Goal: Communication & Community: Answer question/provide support

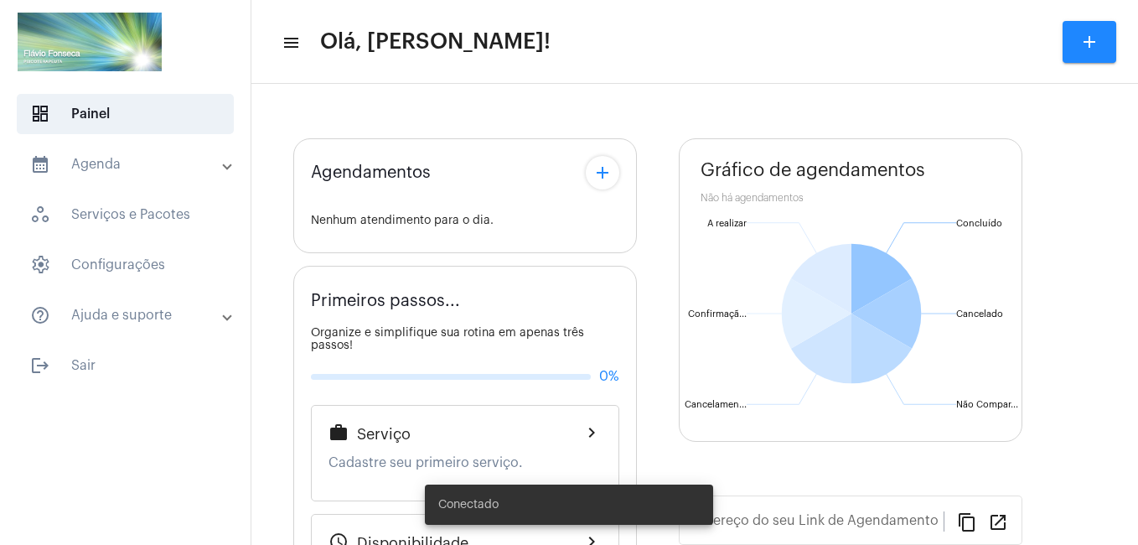
type input "[URL][DOMAIN_NAME]"
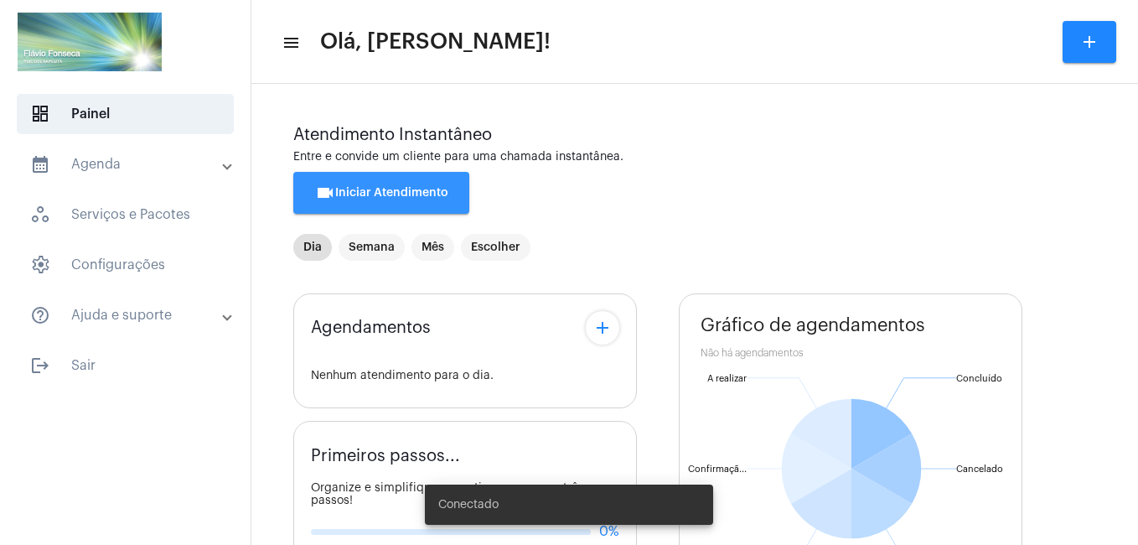
click at [420, 186] on button "videocam Iniciar Atendimento" at bounding box center [381, 193] width 176 height 42
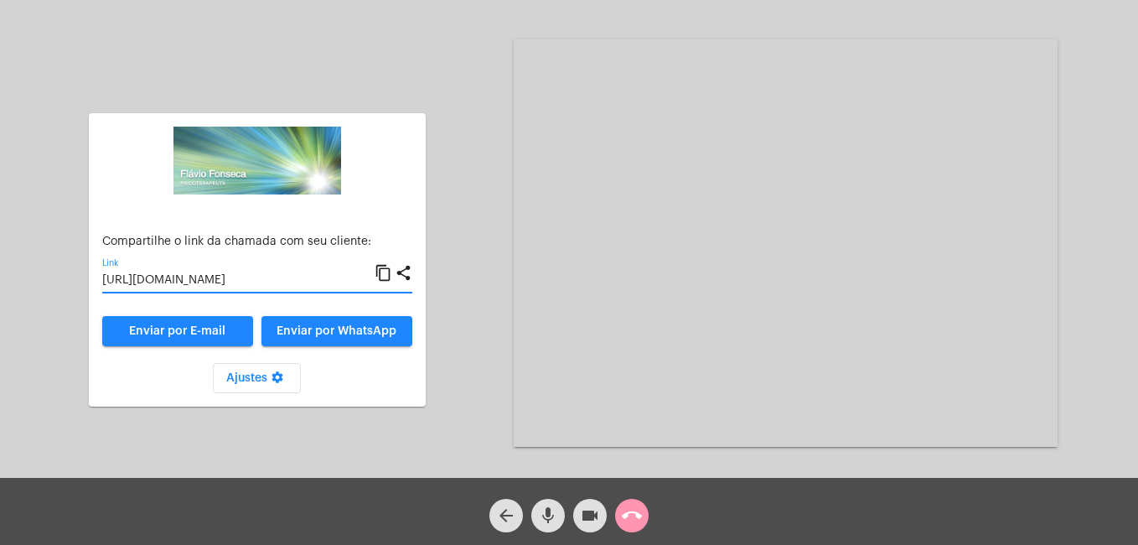
drag, startPoint x: 239, startPoint y: 280, endPoint x: 225, endPoint y: 281, distance: 14.3
click at [225, 281] on input "[URL][DOMAIN_NAME]" at bounding box center [238, 280] width 272 height 13
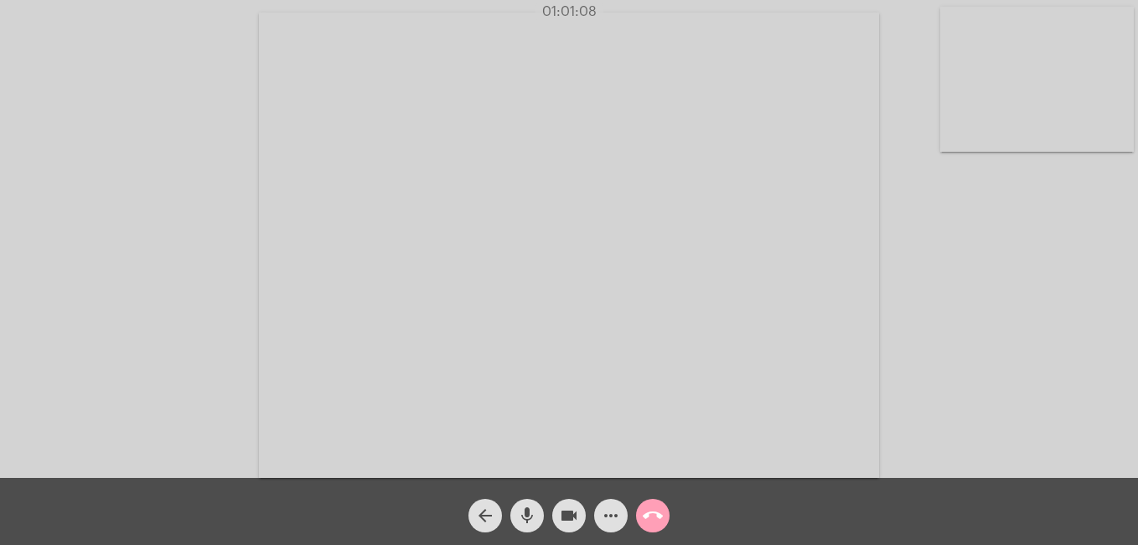
click at [659, 513] on mat-icon "call_end" at bounding box center [653, 515] width 20 height 20
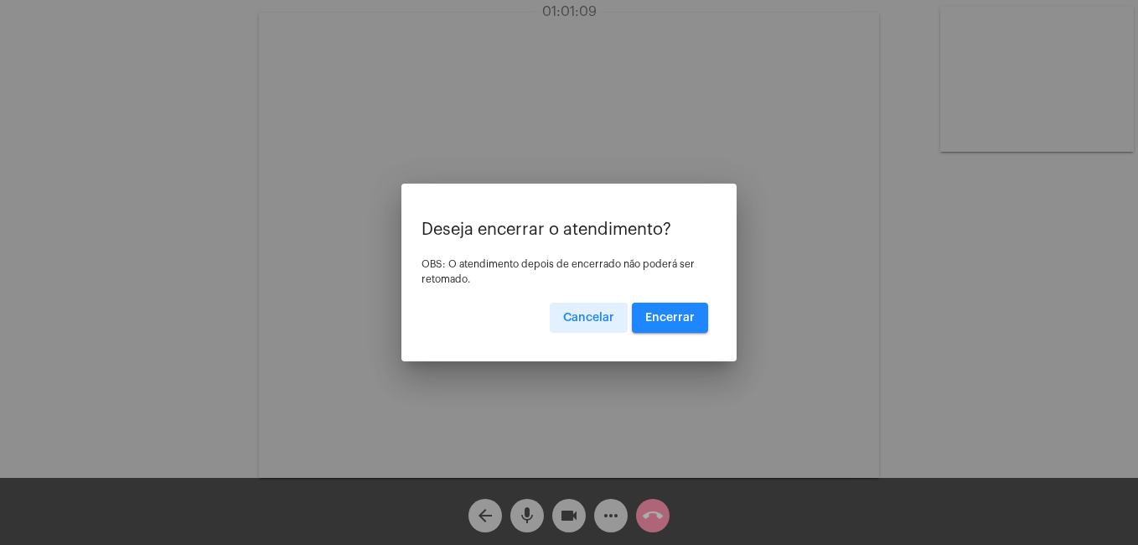
click at [639, 319] on button "Encerrar" at bounding box center [670, 318] width 76 height 30
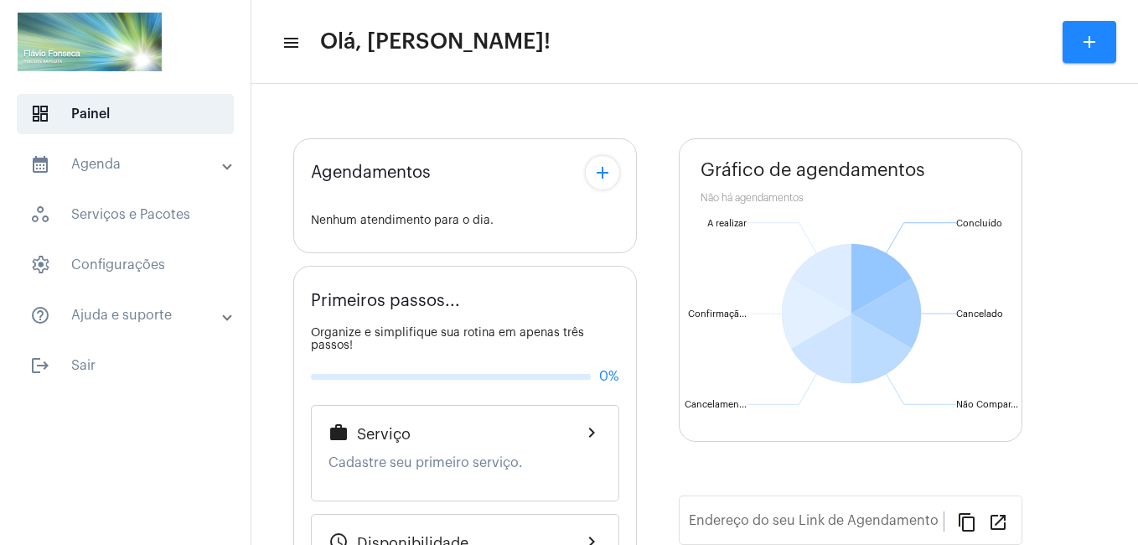
type input "[URL][DOMAIN_NAME]"
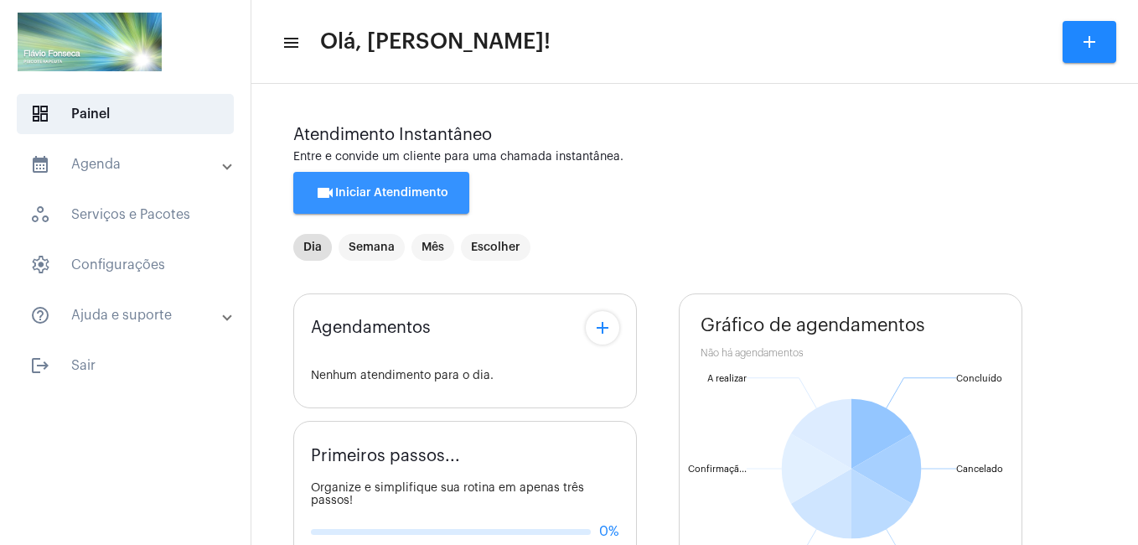
click at [366, 205] on button "videocam Iniciar Atendimento" at bounding box center [381, 193] width 176 height 42
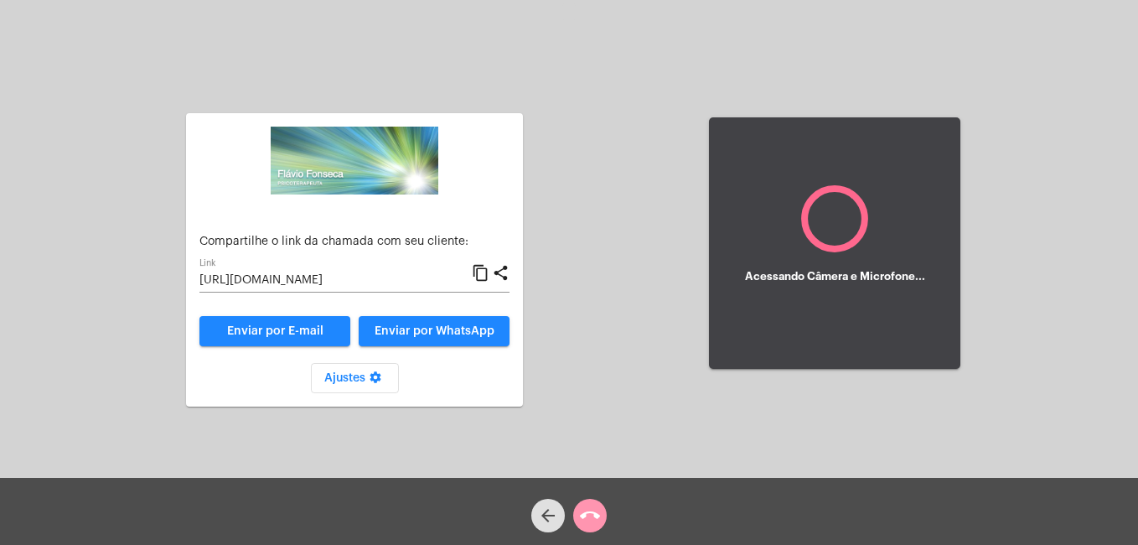
click at [295, 277] on input "[URL][DOMAIN_NAME]" at bounding box center [336, 280] width 272 height 13
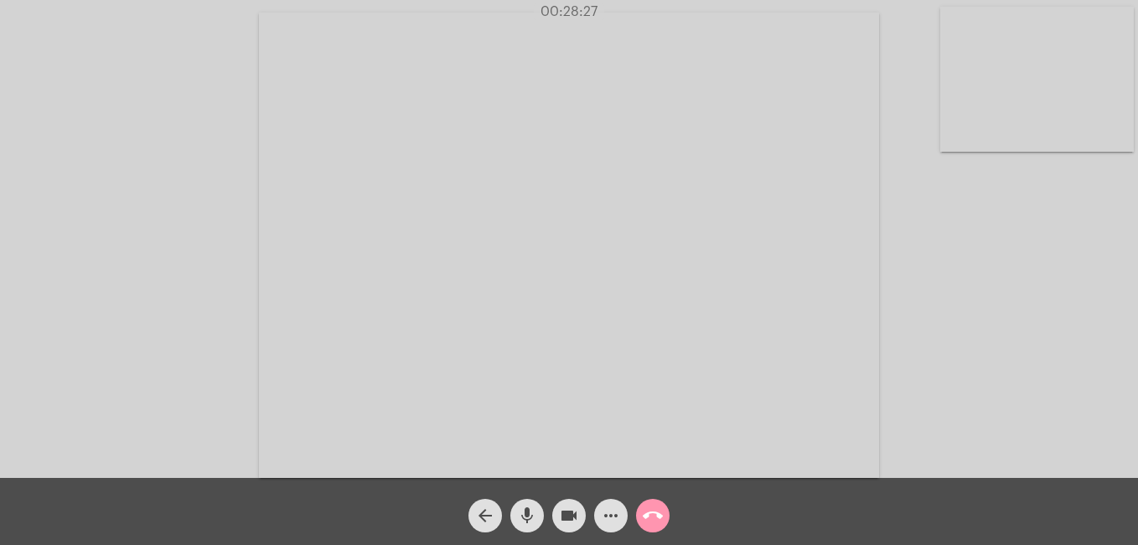
click at [137, 370] on div "Acessando Câmera e Microfone..." at bounding box center [569, 243] width 1135 height 478
click at [780, 512] on div "arrow_back mic videocam more_horiz call_end" at bounding box center [569, 511] width 1138 height 67
click at [648, 515] on mat-icon "call_end" at bounding box center [653, 515] width 20 height 20
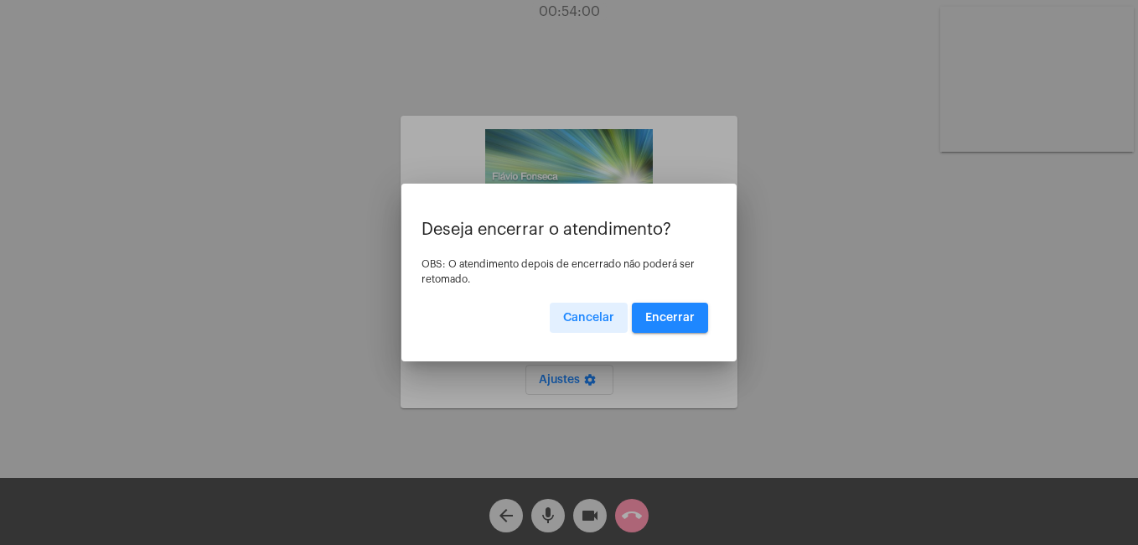
click at [660, 327] on button "Encerrar" at bounding box center [670, 318] width 76 height 30
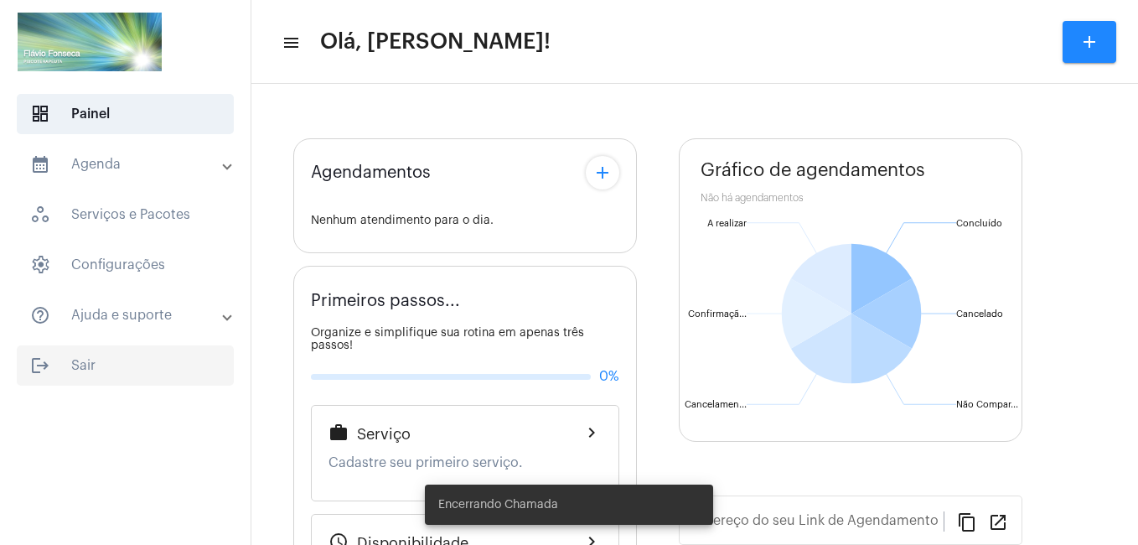
click at [78, 366] on span "logout Sair" at bounding box center [125, 365] width 217 height 40
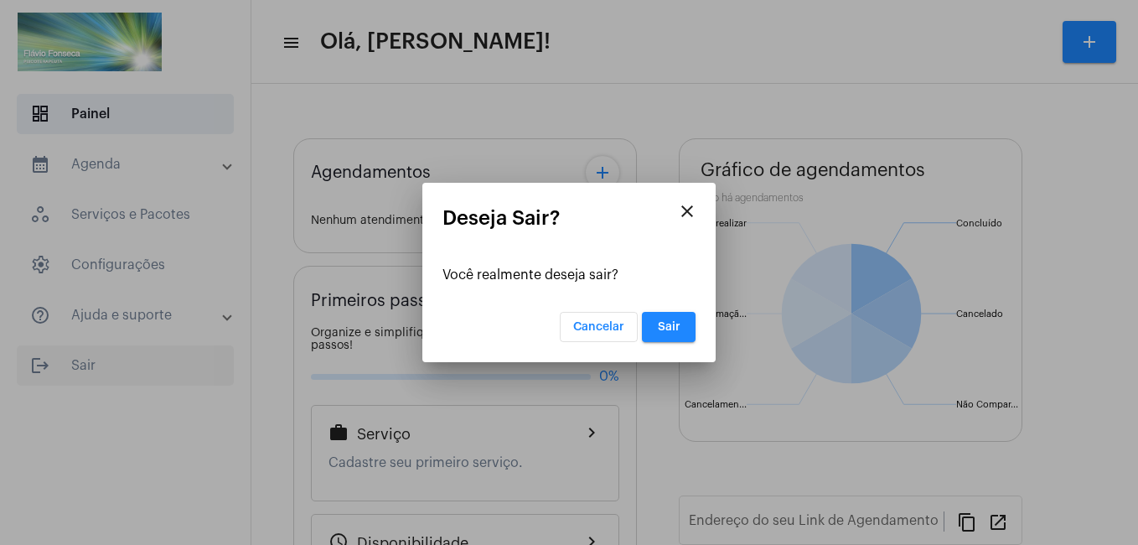
type input "[URL][DOMAIN_NAME]"
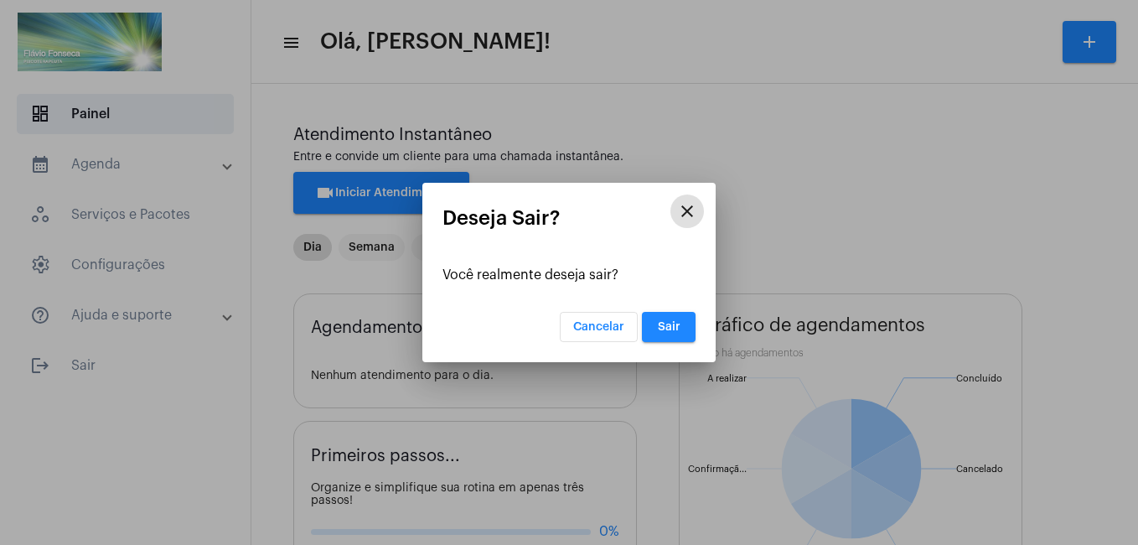
click at [684, 333] on button "Sair" at bounding box center [669, 327] width 54 height 30
